Goal: Check status

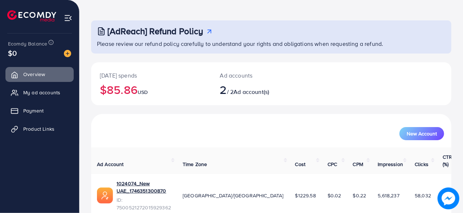
scroll to position [36, 0]
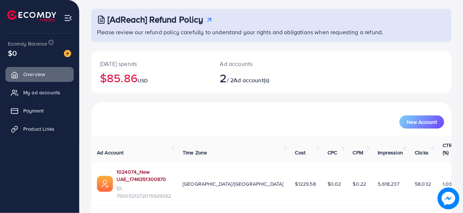
click at [128, 168] on link "1024074_New UAE_1746351300870" at bounding box center [144, 175] width 54 height 15
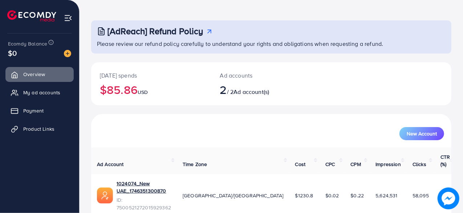
scroll to position [36, 0]
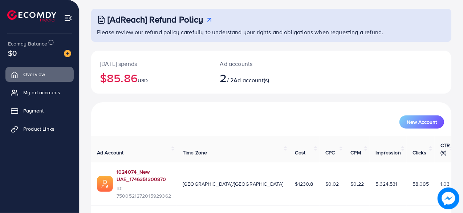
click at [139, 168] on link "1024074_New UAE_1746351300870" at bounding box center [144, 175] width 54 height 15
